Goal: Task Accomplishment & Management: Manage account settings

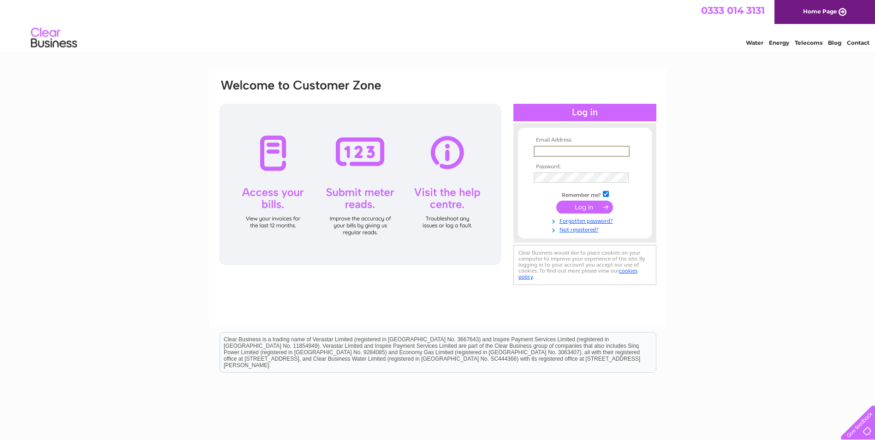
click at [547, 152] on input "text" at bounding box center [581, 151] width 96 height 11
click at [592, 152] on input "[PERSON_NAME][EMAIL_ADDRESS][PERSON_NAME][DOMAIN_NAME]" at bounding box center [581, 151] width 96 height 11
click at [591, 150] on input "[PERSON_NAME][EMAIL_ADDRESS][PERSON_NAME][DOMAIN_NAME]" at bounding box center [581, 151] width 96 height 11
click at [610, 152] on input "[PERSON_NAME][EMAIL_ADDRESS][PERSON_NAME][DOMAIN_NAME]" at bounding box center [581, 151] width 96 height 11
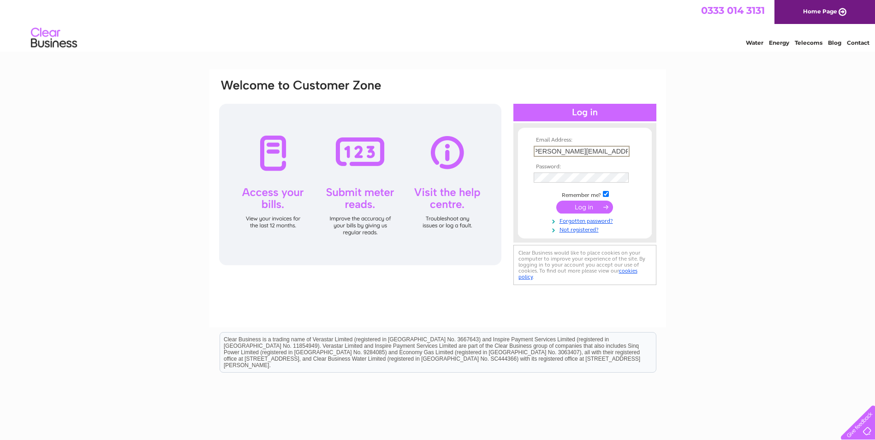
type input "[PERSON_NAME][EMAIL_ADDRESS][PERSON_NAME][DOMAIN_NAME]"
click at [580, 207] on input "submit" at bounding box center [584, 207] width 57 height 13
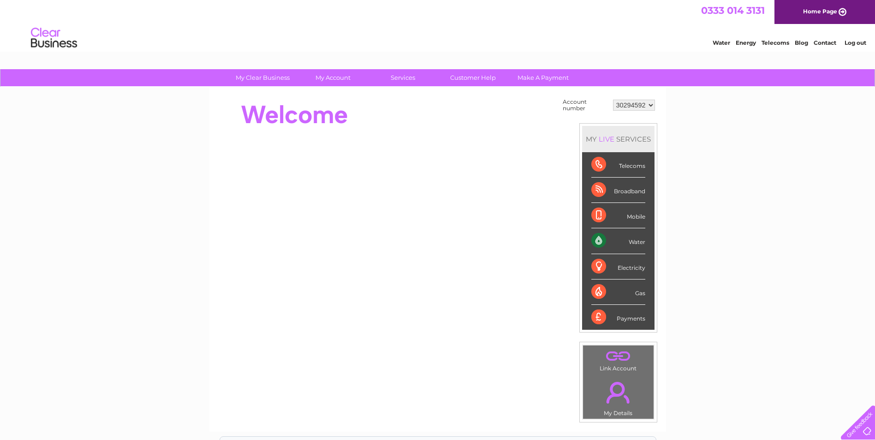
click at [606, 239] on div "Water" at bounding box center [618, 240] width 54 height 25
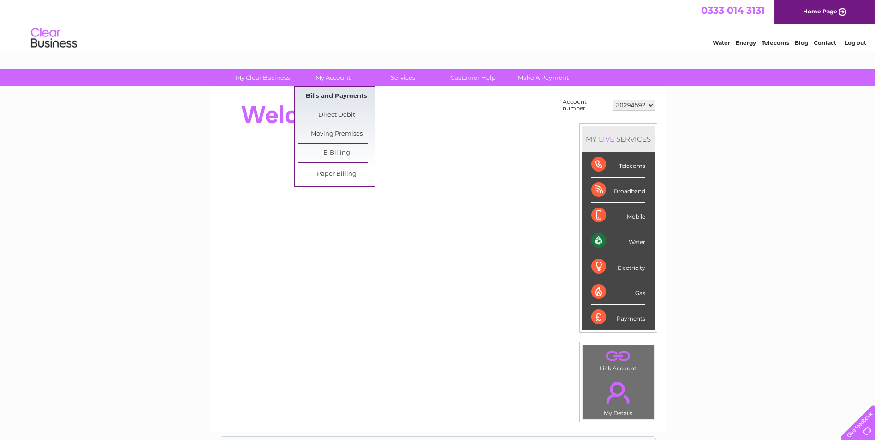
click at [322, 95] on link "Bills and Payments" at bounding box center [336, 96] width 76 height 18
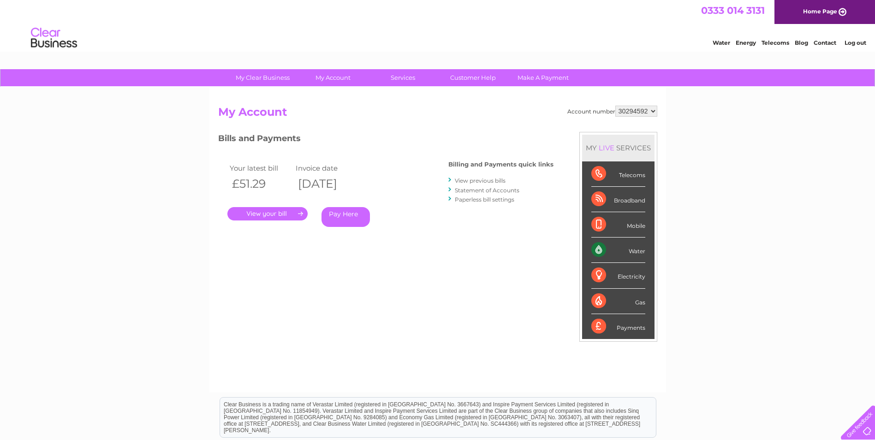
click at [272, 213] on link "." at bounding box center [267, 213] width 80 height 13
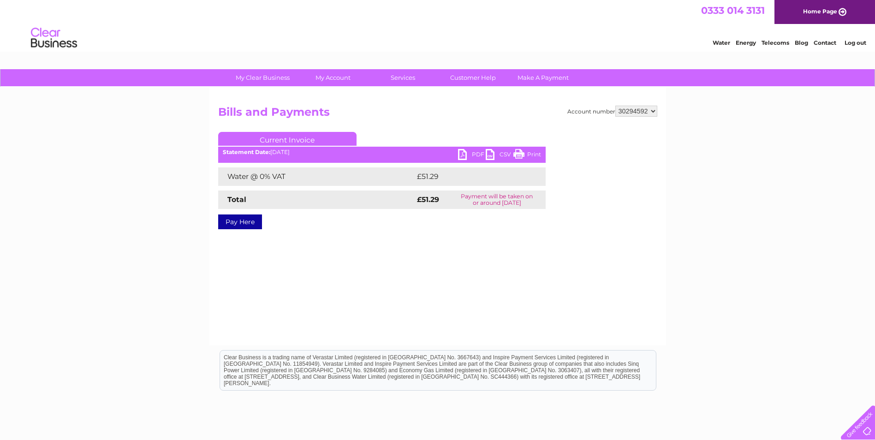
click at [463, 154] on link "PDF" at bounding box center [472, 155] width 28 height 13
